Goal: Task Accomplishment & Management: Manage account settings

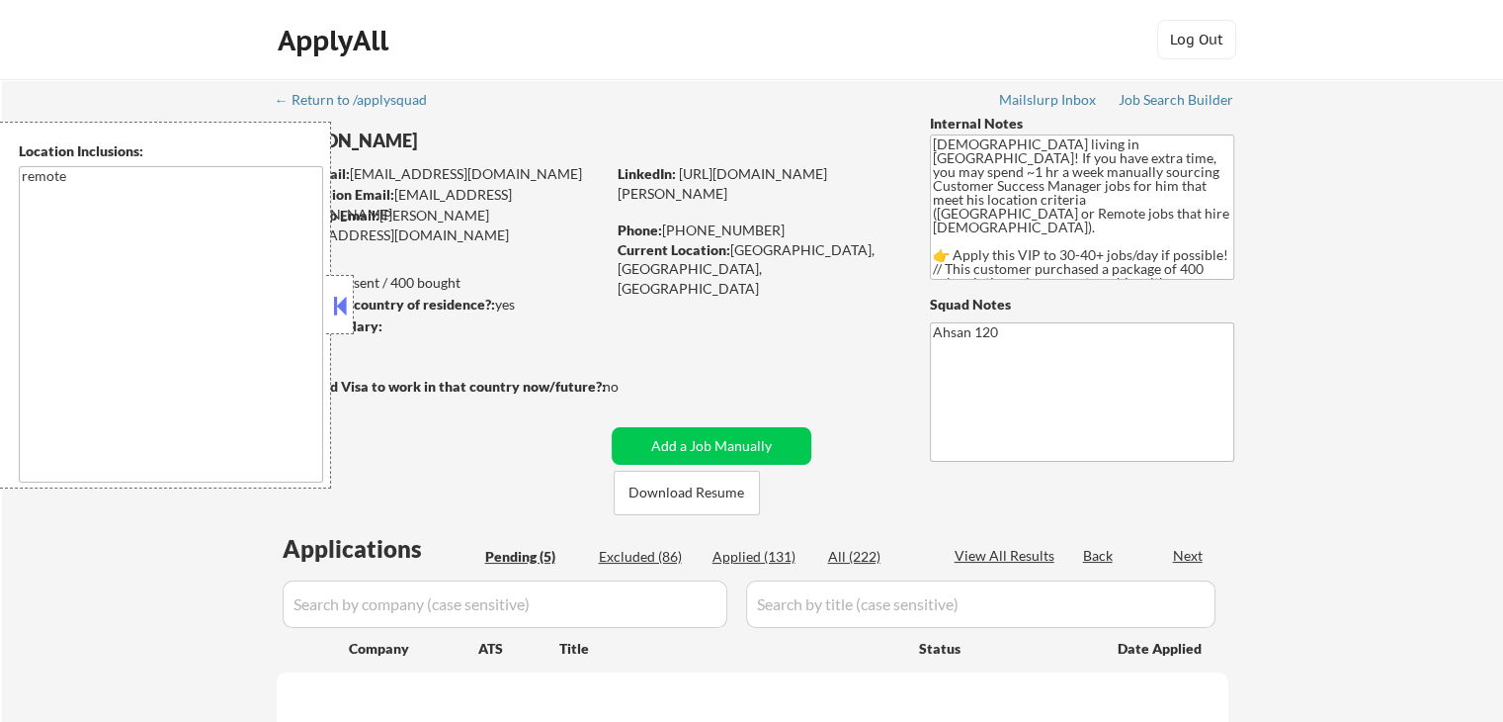
select select ""pending""
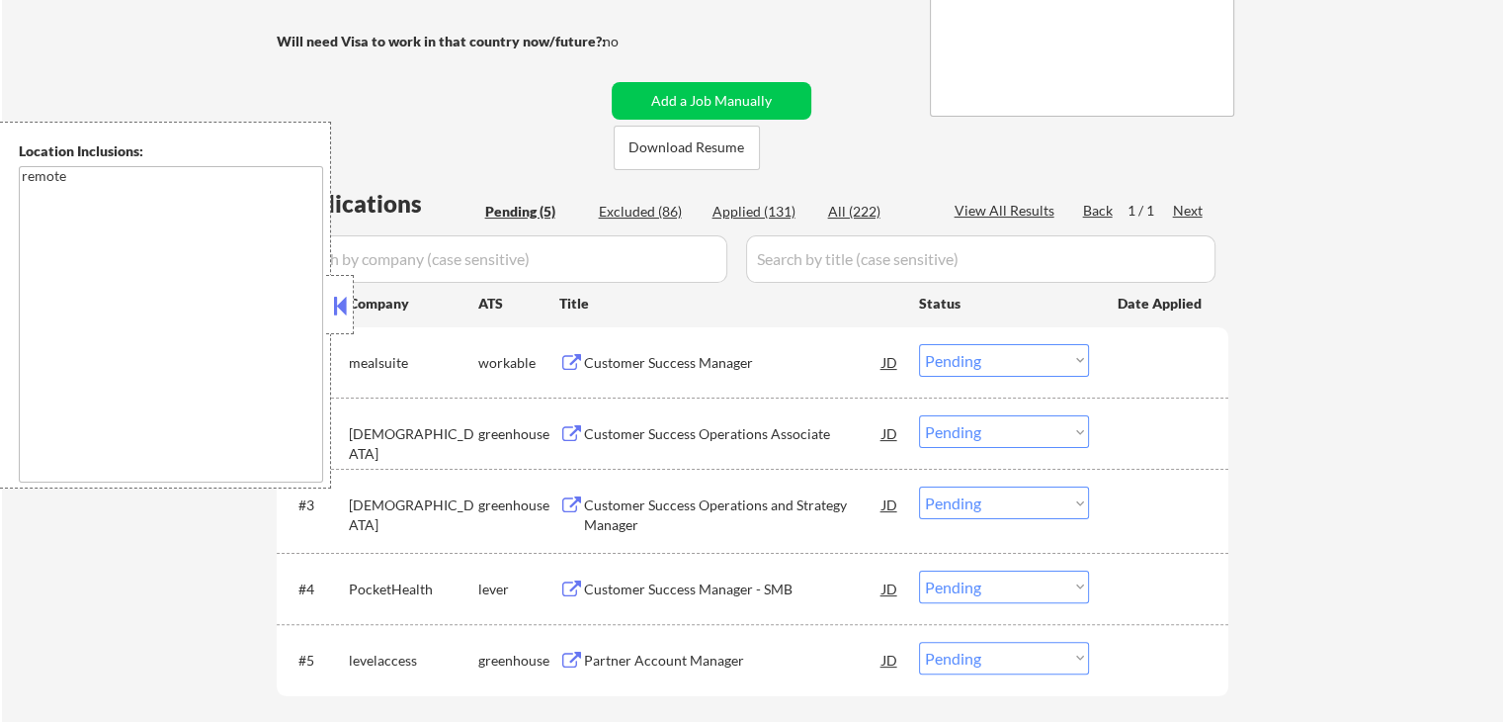
scroll to position [395, 0]
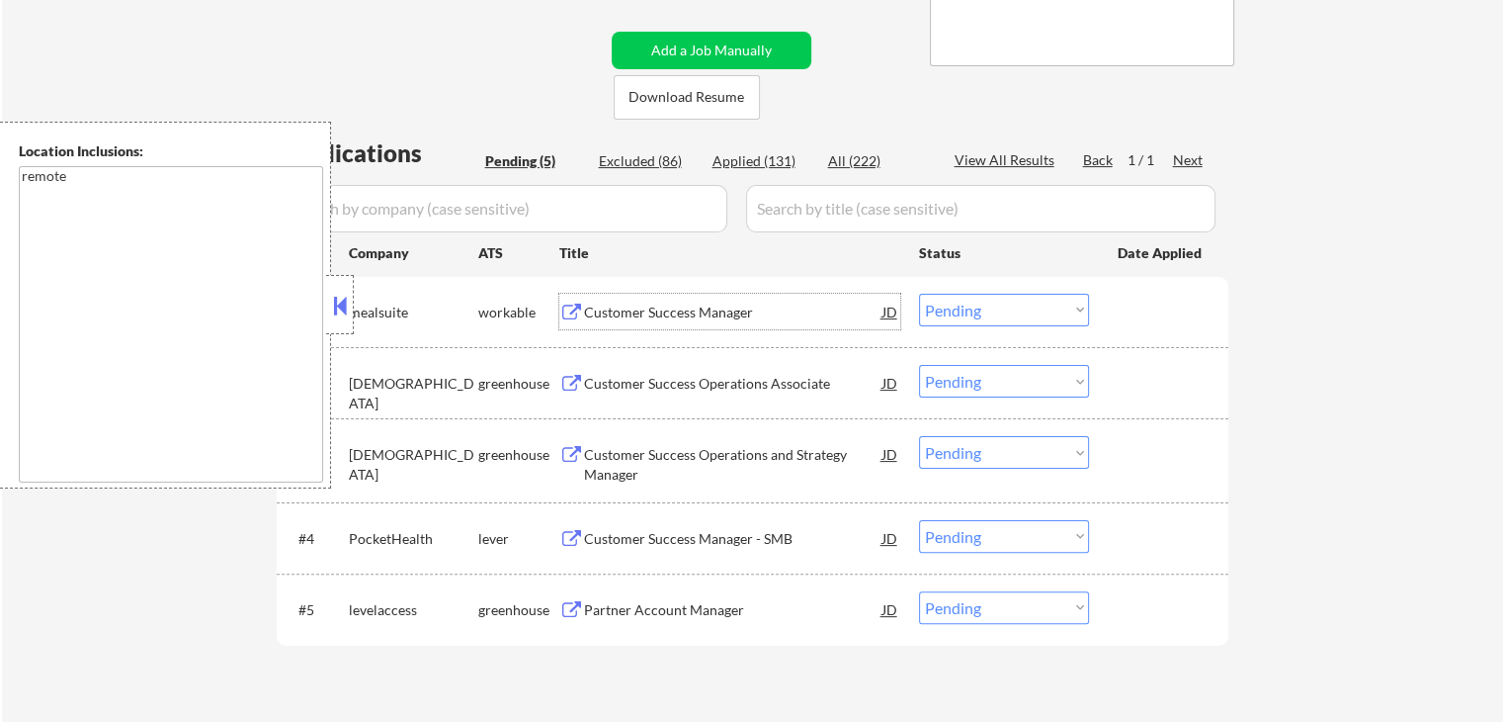
click at [601, 302] on div "Customer Success Manager" at bounding box center [733, 312] width 298 height 20
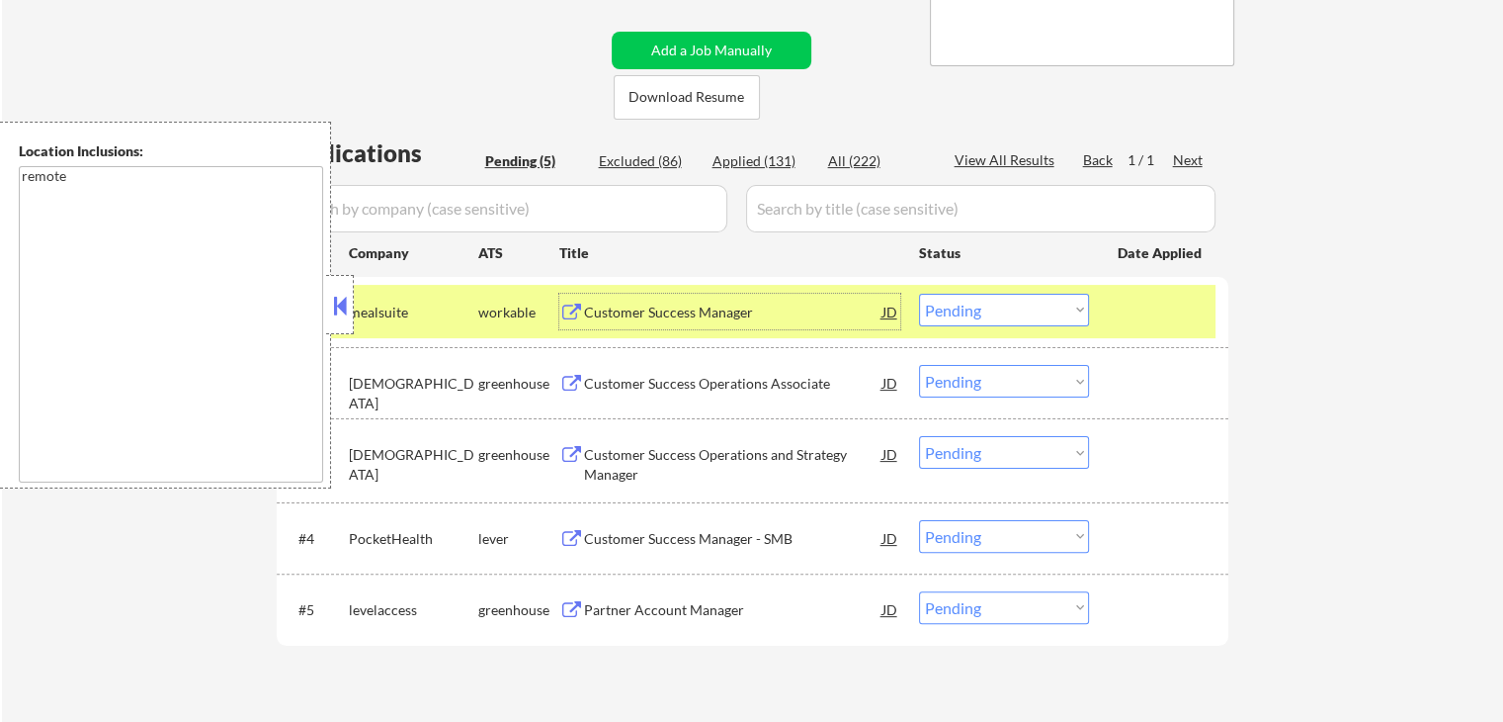
click at [336, 318] on button at bounding box center [340, 306] width 22 height 30
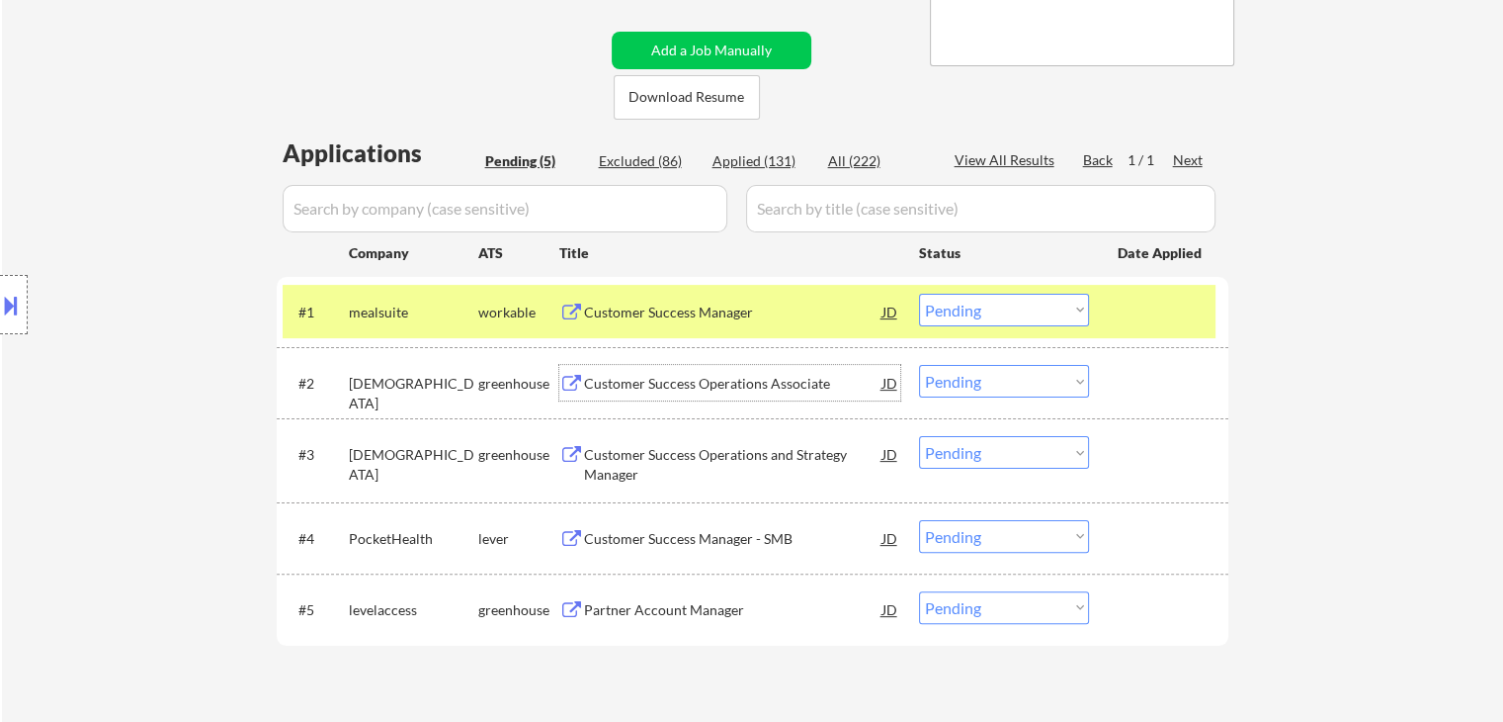
click at [593, 383] on div "Customer Success Operations Associate" at bounding box center [733, 384] width 298 height 20
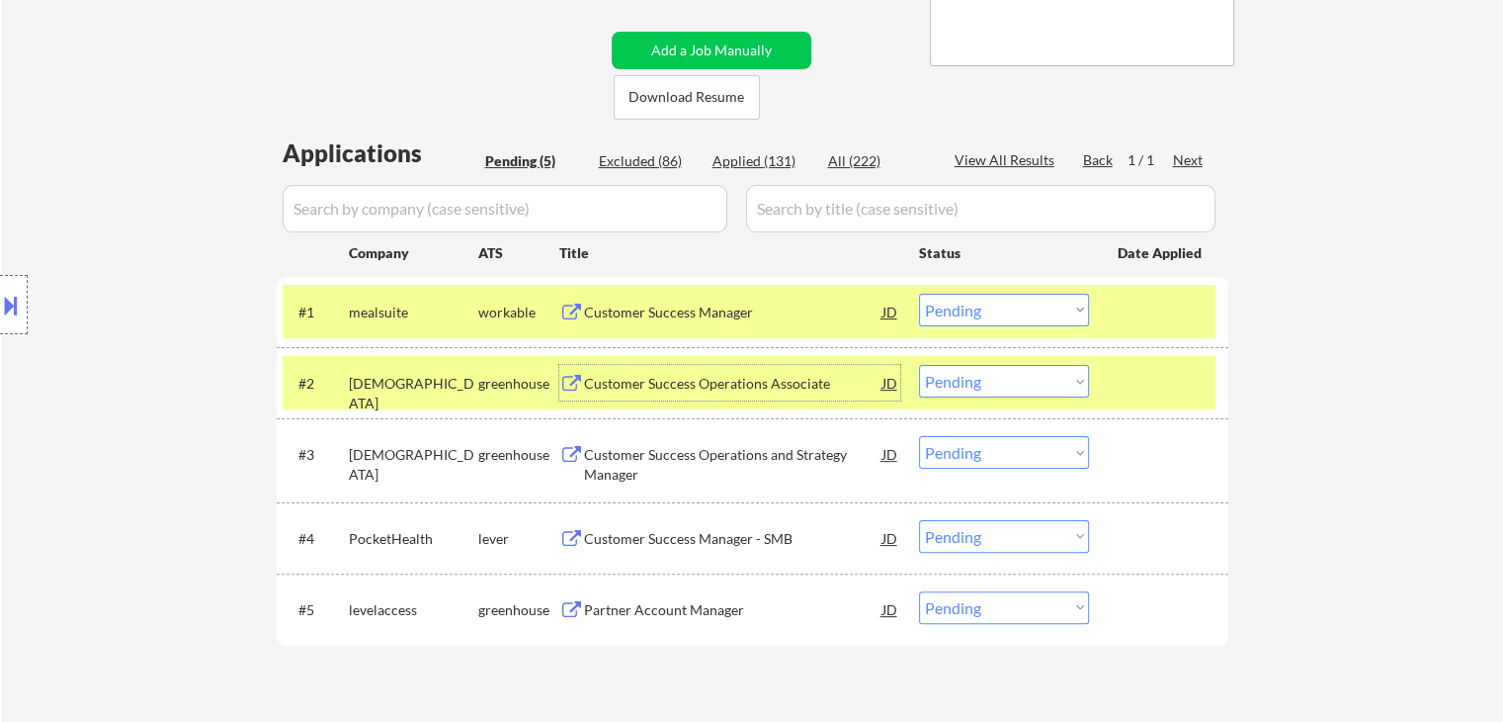
drag, startPoint x: 957, startPoint y: 373, endPoint x: 965, endPoint y: 384, distance: 14.3
click at [961, 377] on select "Choose an option... Pending Applied Excluded (Questions) Excluded (Expired) Exc…" at bounding box center [1004, 381] width 170 height 33
click at [919, 365] on select "Choose an option... Pending Applied Excluded (Questions) Excluded (Expired) Exc…" at bounding box center [1004, 381] width 170 height 33
click at [700, 536] on div "Customer Success Manager - SMB" at bounding box center [733, 539] width 298 height 20
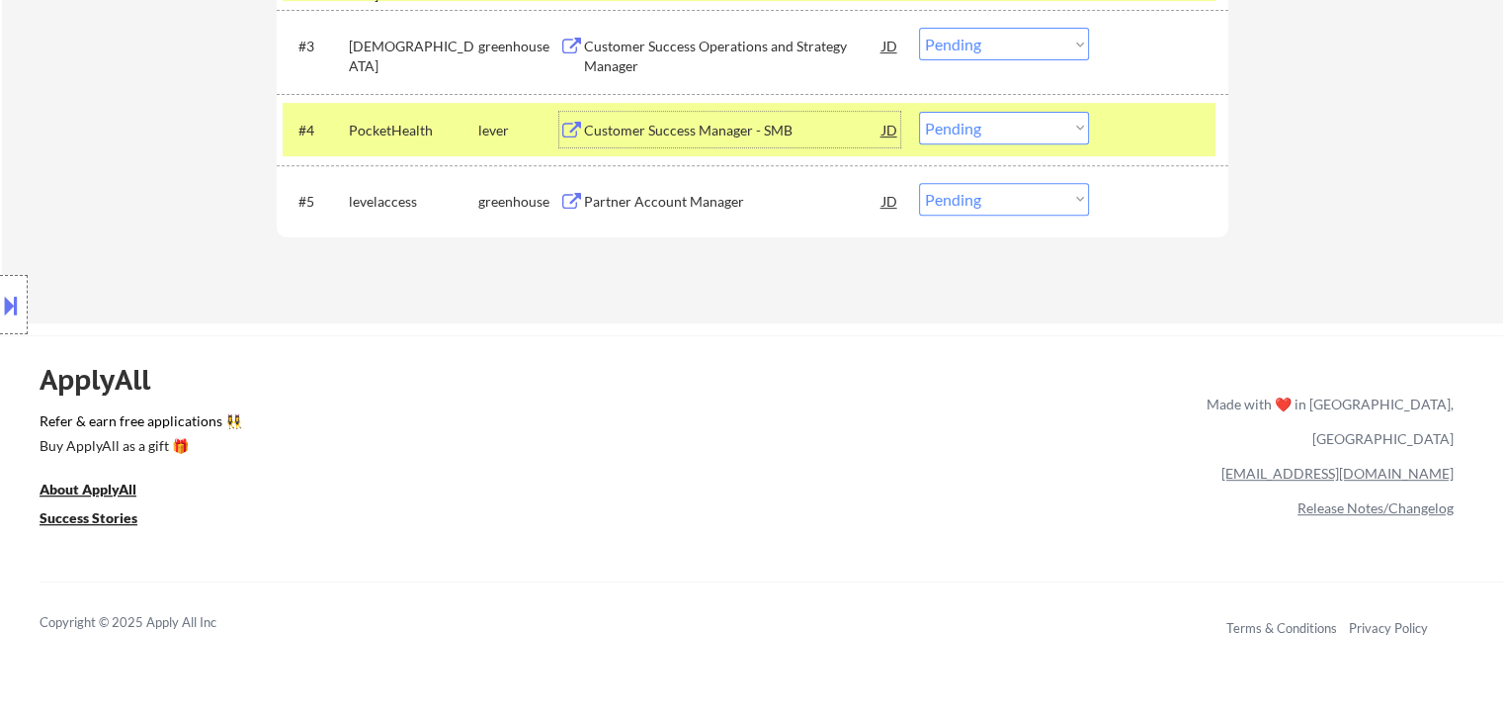
scroll to position [658, 0]
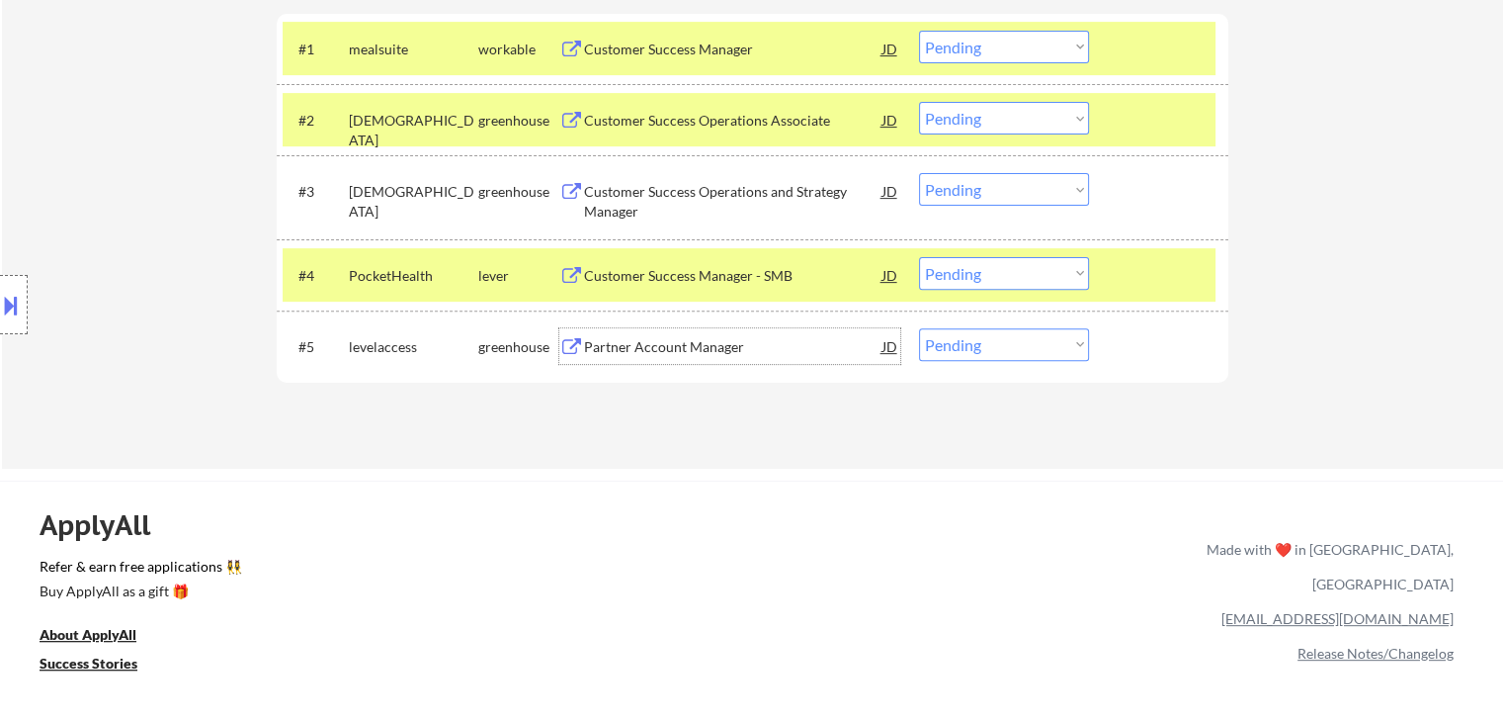
click at [621, 353] on div "Partner Account Manager" at bounding box center [733, 347] width 298 height 20
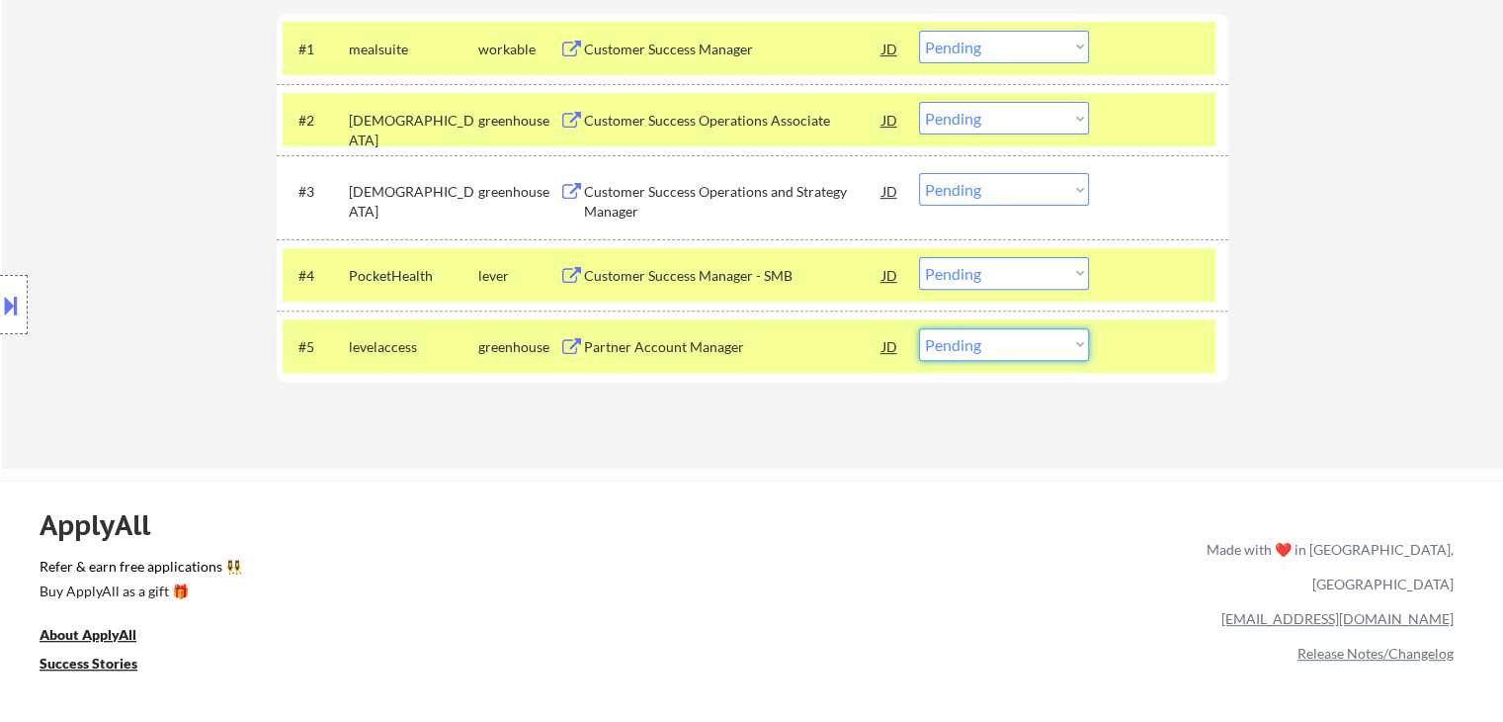
drag, startPoint x: 955, startPoint y: 339, endPoint x: 968, endPoint y: 358, distance: 22.8
click at [961, 344] on select "Choose an option... Pending Applied Excluded (Questions) Excluded (Expired) Exc…" at bounding box center [1004, 344] width 170 height 33
select select ""applied""
click at [919, 328] on select "Choose an option... Pending Applied Excluded (Questions) Excluded (Expired) Exc…" at bounding box center [1004, 344] width 170 height 33
click at [969, 270] on select "Choose an option... Pending Applied Excluded (Questions) Excluded (Expired) Exc…" at bounding box center [1004, 273] width 170 height 33
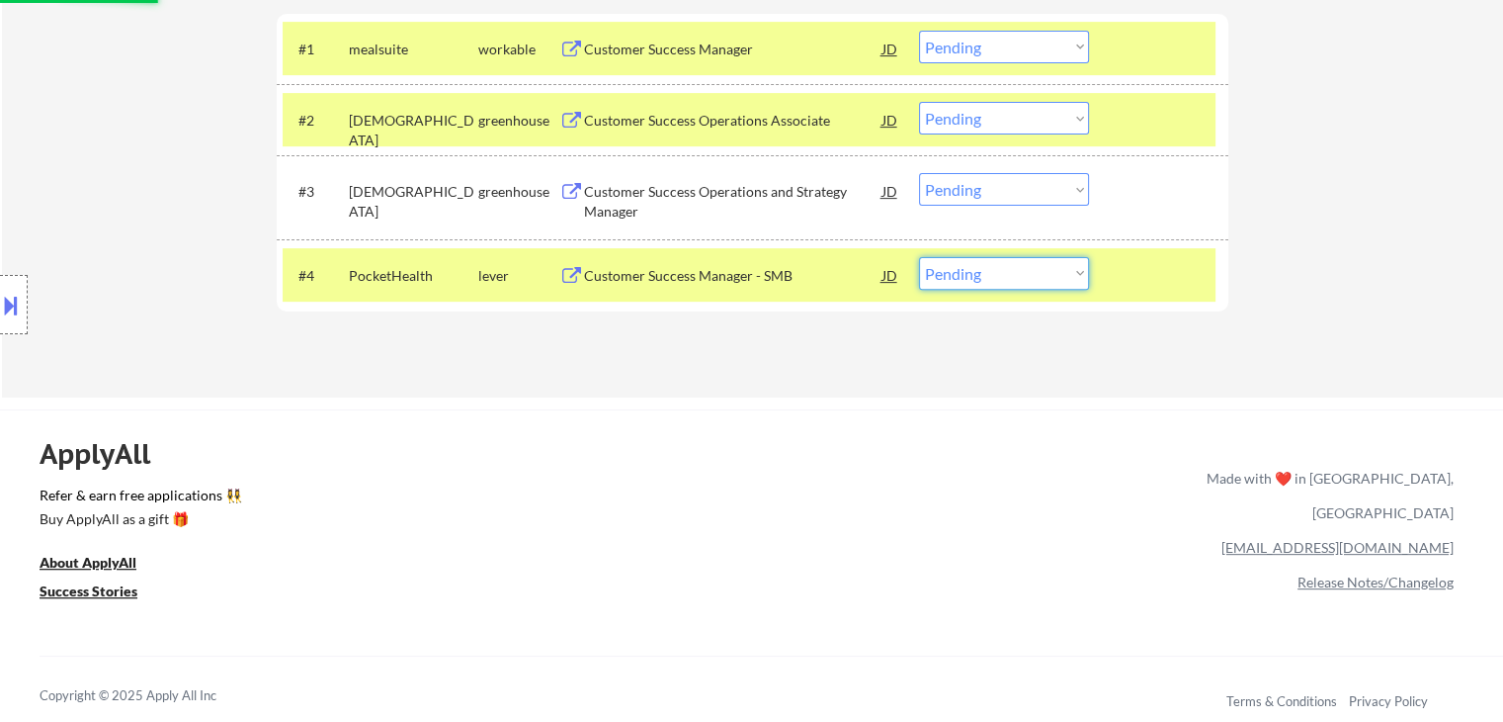
select select ""applied""
click at [919, 257] on select "Choose an option... Pending Applied Excluded (Questions) Excluded (Expired) Exc…" at bounding box center [1004, 273] width 170 height 33
click at [981, 122] on select "Choose an option... Pending Applied Excluded (Questions) Excluded (Expired) Exc…" at bounding box center [1004, 118] width 170 height 33
click at [919, 102] on select "Choose an option... Pending Applied Excluded (Questions) Excluded (Expired) Exc…" at bounding box center [1004, 118] width 170 height 33
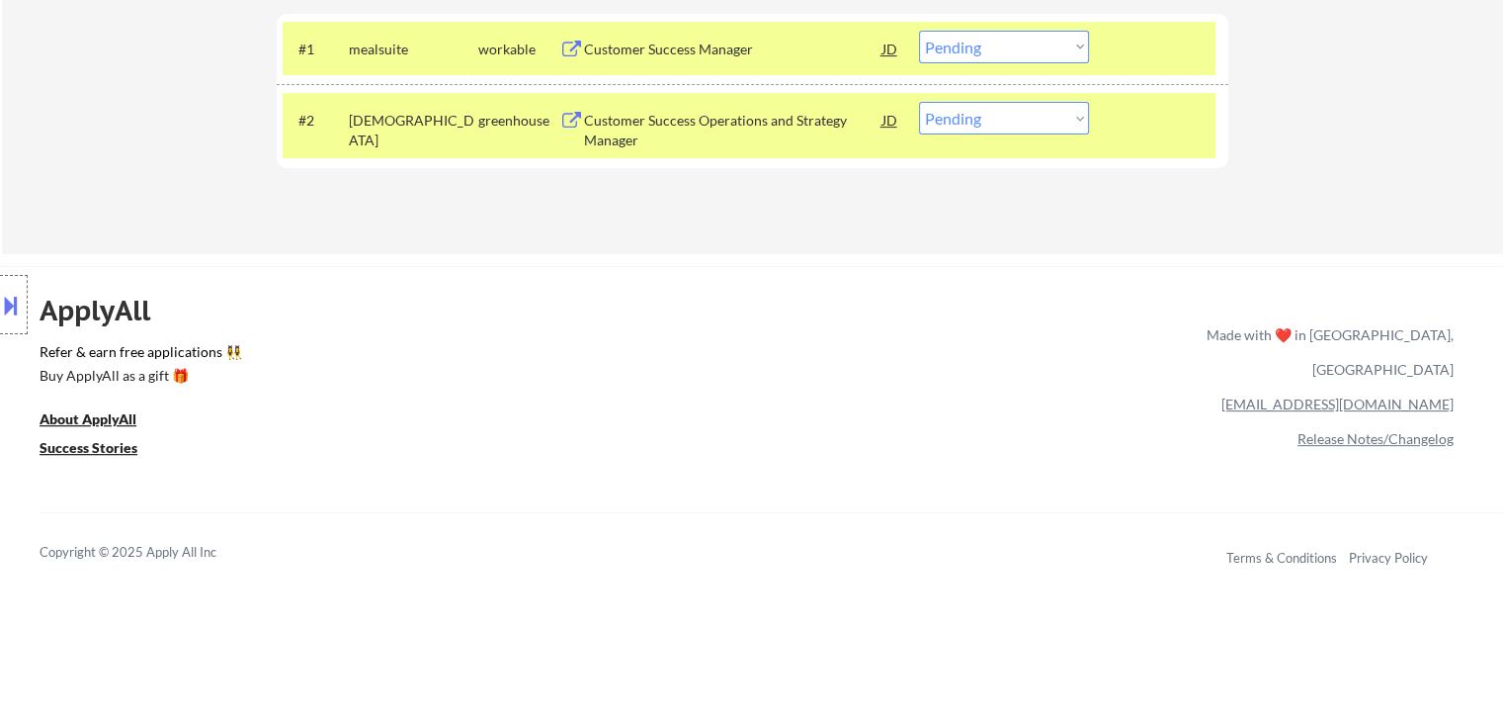
click at [834, 52] on div "Customer Success Manager" at bounding box center [733, 50] width 298 height 20
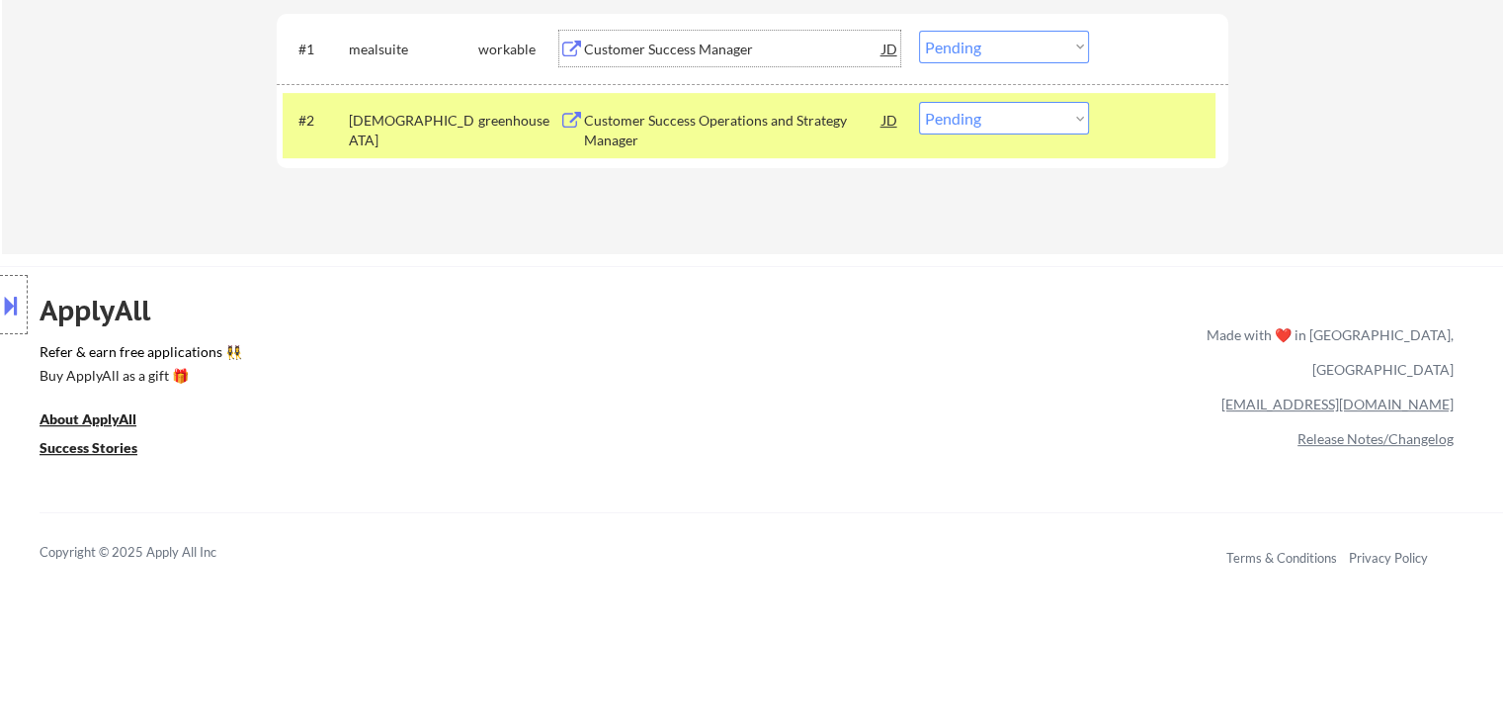
click at [1085, 120] on select "Choose an option... Pending Applied Excluded (Questions) Excluded (Expired) Exc…" at bounding box center [1004, 118] width 170 height 33
click at [1149, 110] on div at bounding box center [1161, 120] width 87 height 36
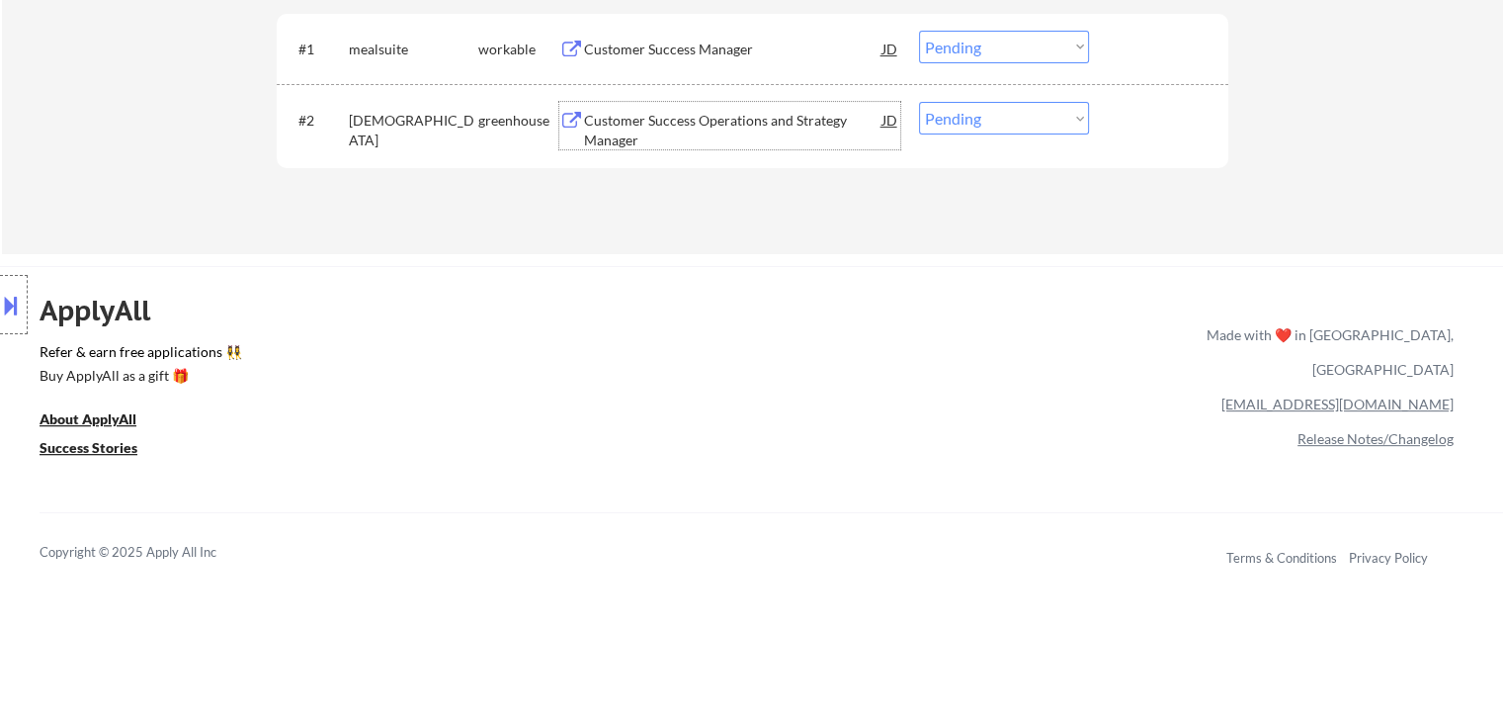
click at [709, 131] on div "Customer Success Operations and Strategy Manager" at bounding box center [733, 130] width 298 height 39
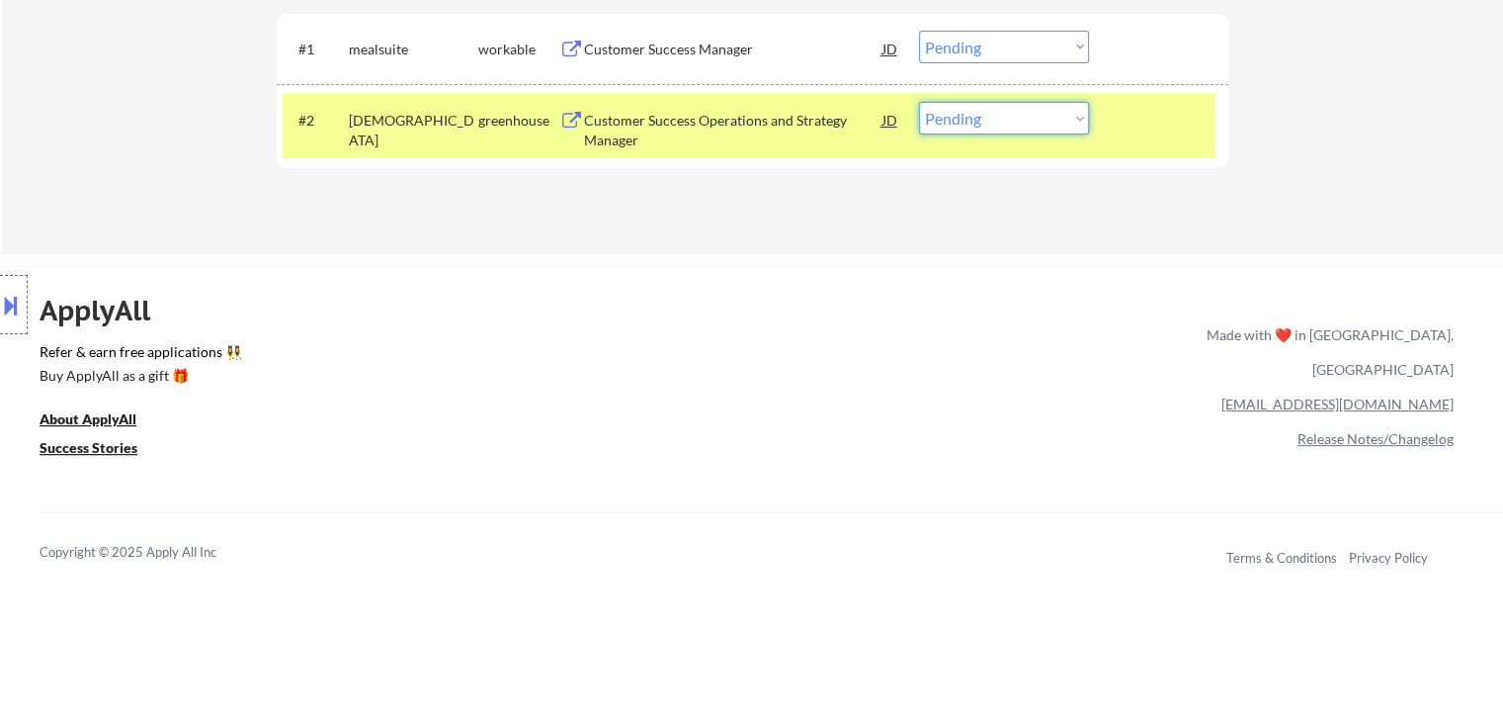
drag, startPoint x: 952, startPoint y: 116, endPoint x: 969, endPoint y: 132, distance: 23.8
click at [954, 116] on select "Choose an option... Pending Applied Excluded (Questions) Excluded (Expired) Exc…" at bounding box center [1004, 118] width 170 height 33
select select ""applied""
click at [919, 102] on select "Choose an option... Pending Applied Excluded (Questions) Excluded (Expired) Exc…" at bounding box center [1004, 118] width 170 height 33
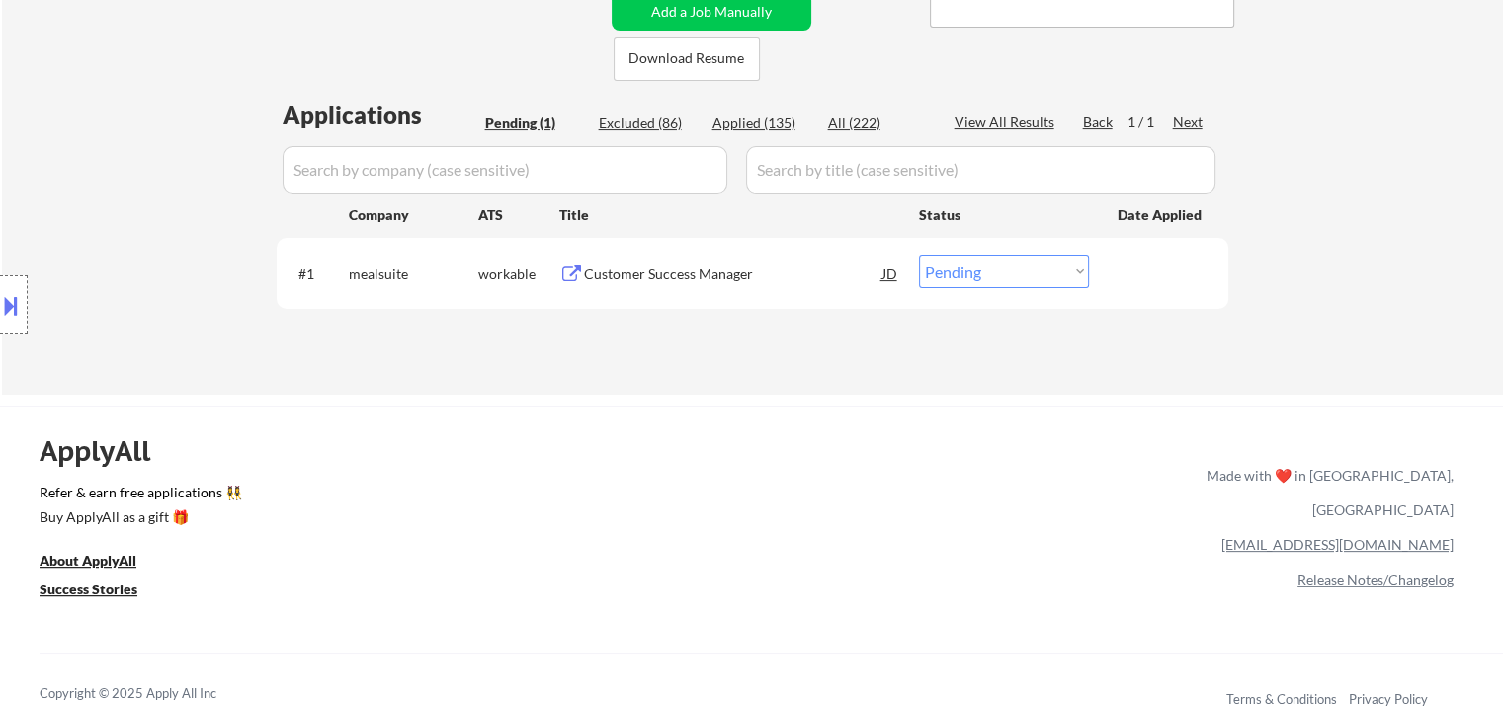
scroll to position [395, 0]
